Goal: Task Accomplishment & Management: Manage account settings

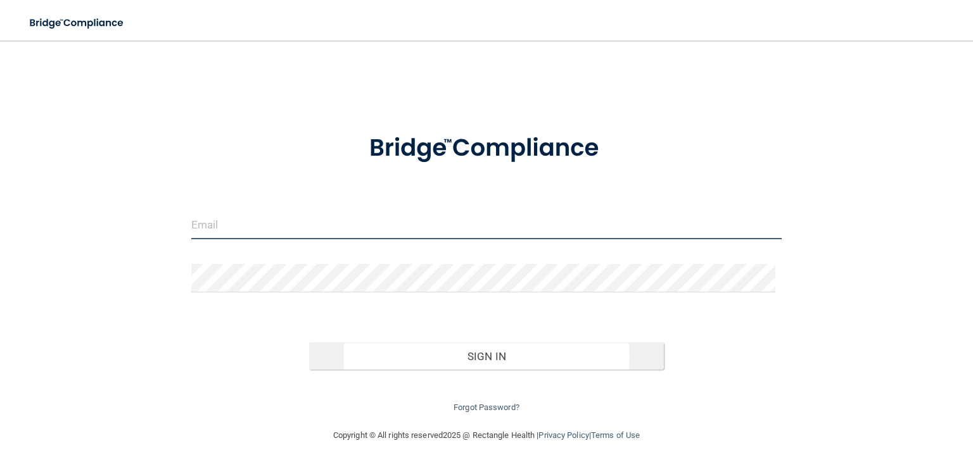
type input "[EMAIL_ADDRESS][DOMAIN_NAME]"
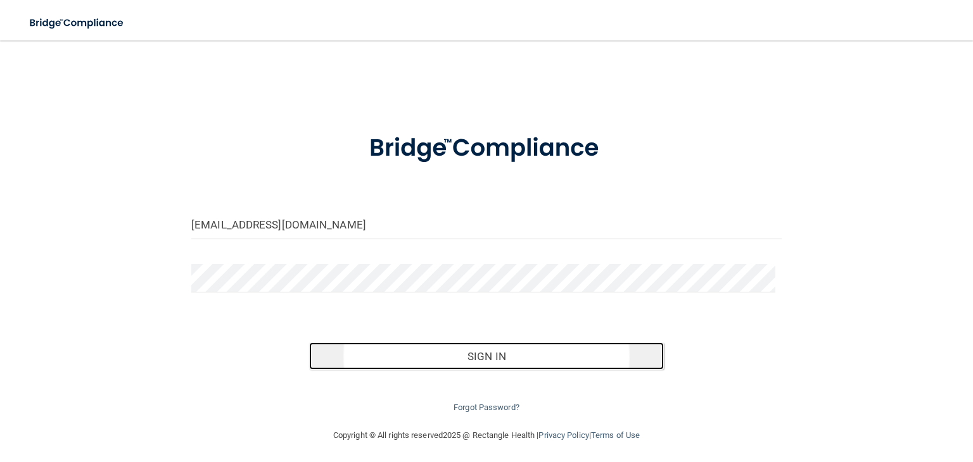
click at [484, 359] on button "Sign In" at bounding box center [486, 357] width 354 height 28
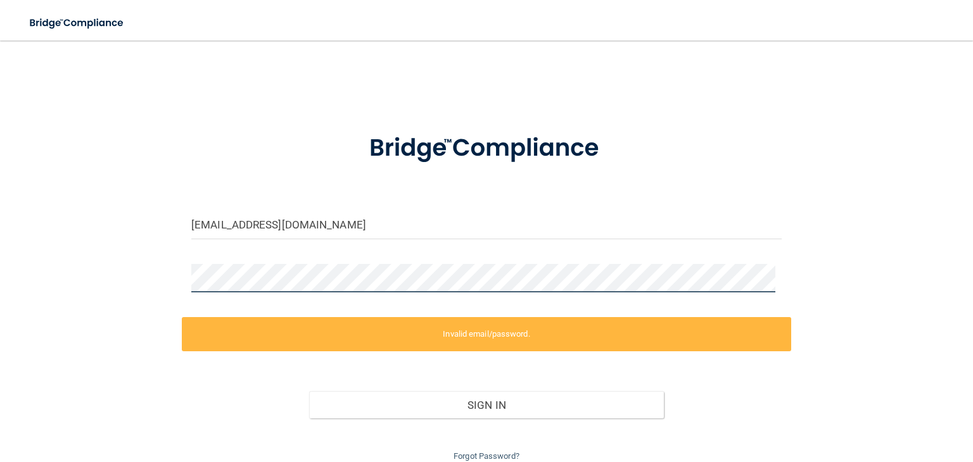
click at [94, 278] on div "[EMAIL_ADDRESS][DOMAIN_NAME] Invalid email/password. You don't have permission …" at bounding box center [486, 258] width 922 height 411
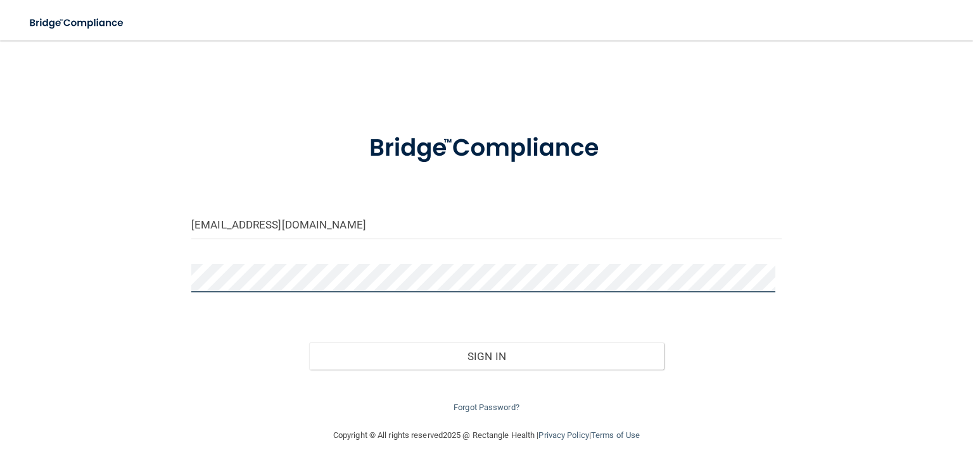
click at [309, 343] on button "Sign In" at bounding box center [486, 357] width 354 height 28
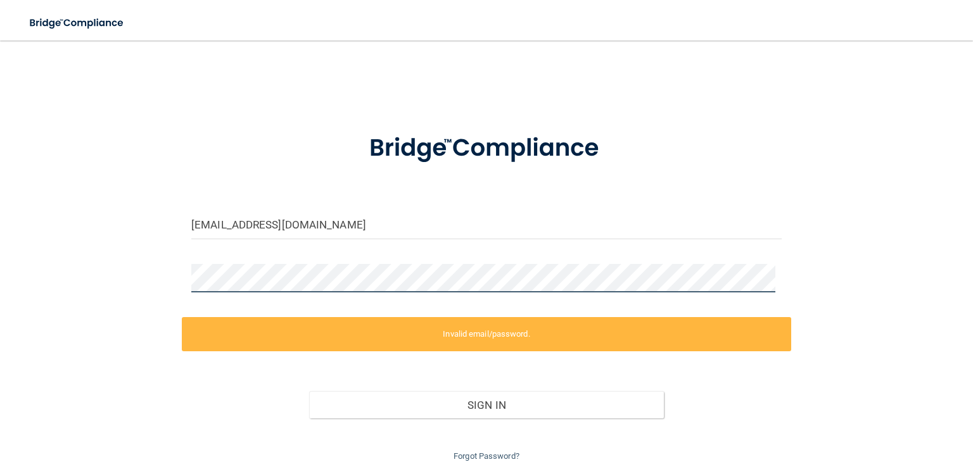
click at [89, 284] on div "[EMAIL_ADDRESS][DOMAIN_NAME] Invalid email/password. You don't have permission …" at bounding box center [486, 258] width 922 height 411
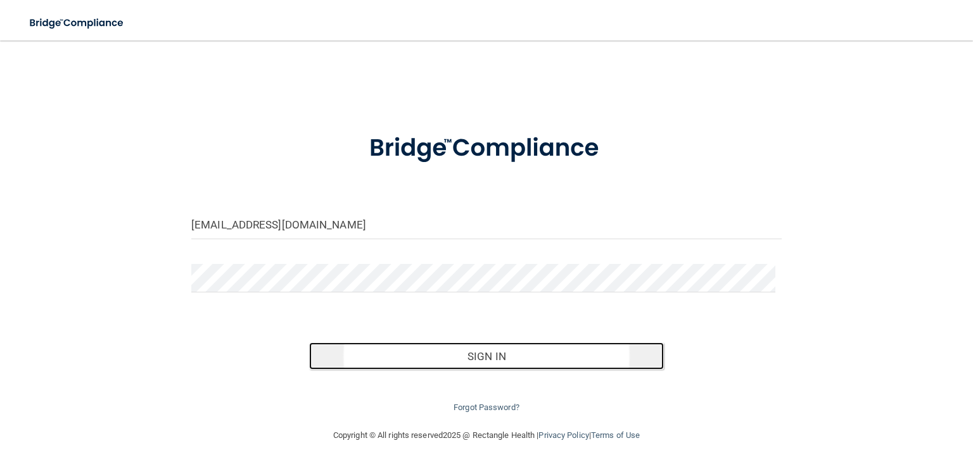
click at [420, 358] on button "Sign In" at bounding box center [486, 357] width 354 height 28
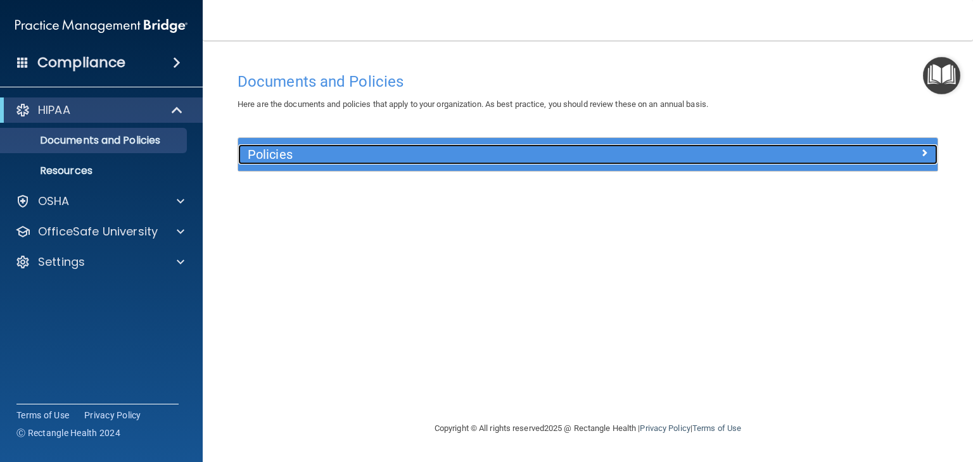
click at [474, 156] on h5 "Policies" at bounding box center [500, 155] width 505 height 14
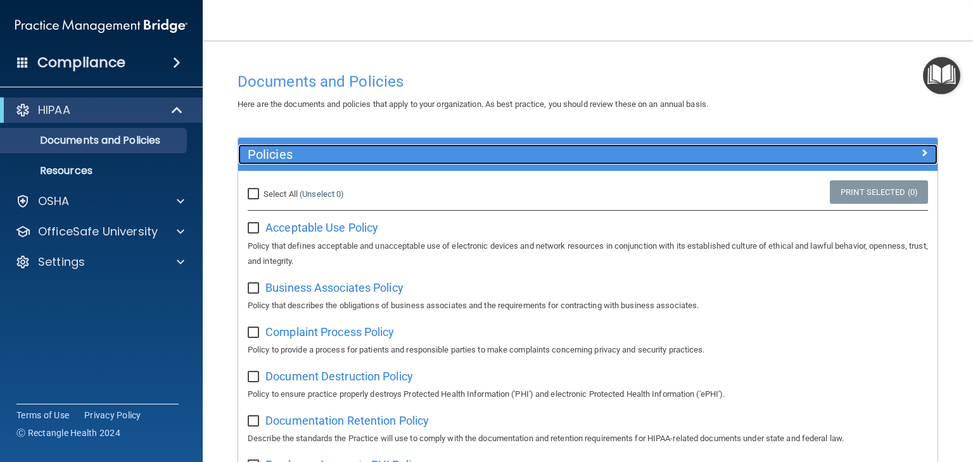
click at [474, 156] on h5 "Policies" at bounding box center [500, 155] width 505 height 14
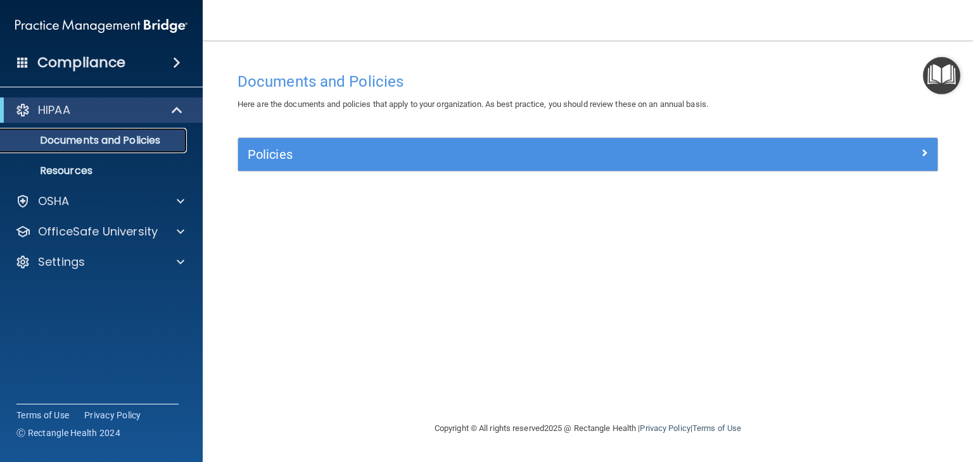
click at [91, 137] on p "Documents and Policies" at bounding box center [94, 140] width 173 height 13
click at [139, 113] on div "HIPAA" at bounding box center [84, 110] width 156 height 15
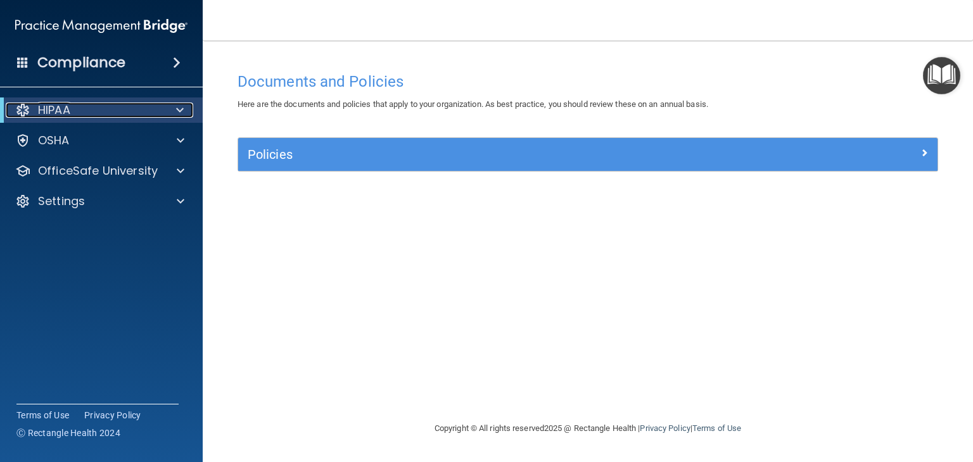
click at [165, 113] on div at bounding box center [177, 110] width 31 height 15
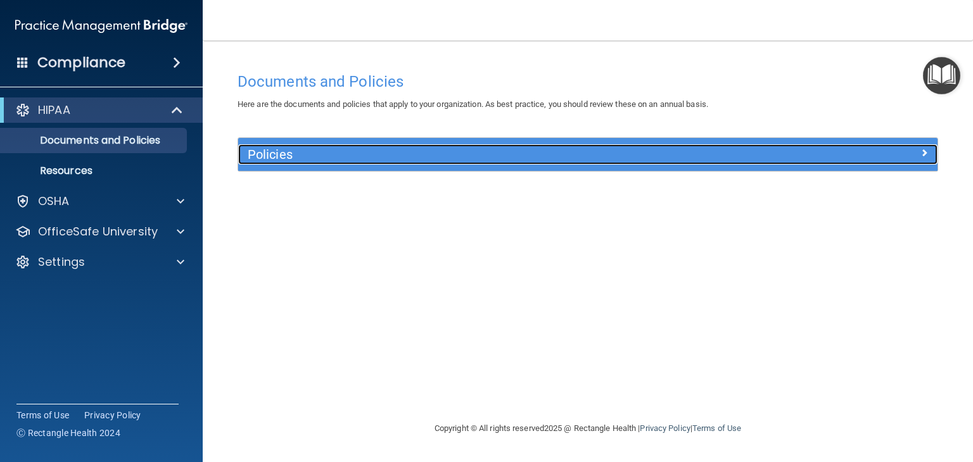
click at [774, 148] on div at bounding box center [849, 151] width 175 height 15
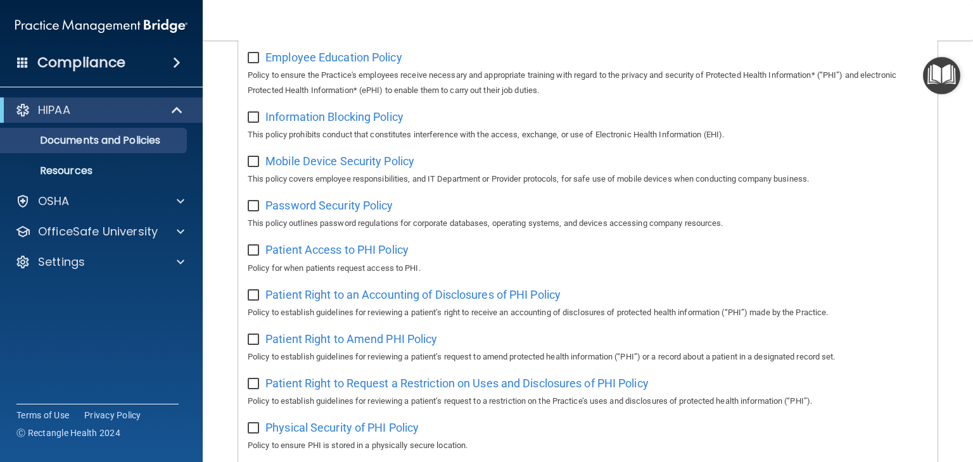
scroll to position [73, 0]
